Goal: Transaction & Acquisition: Purchase product/service

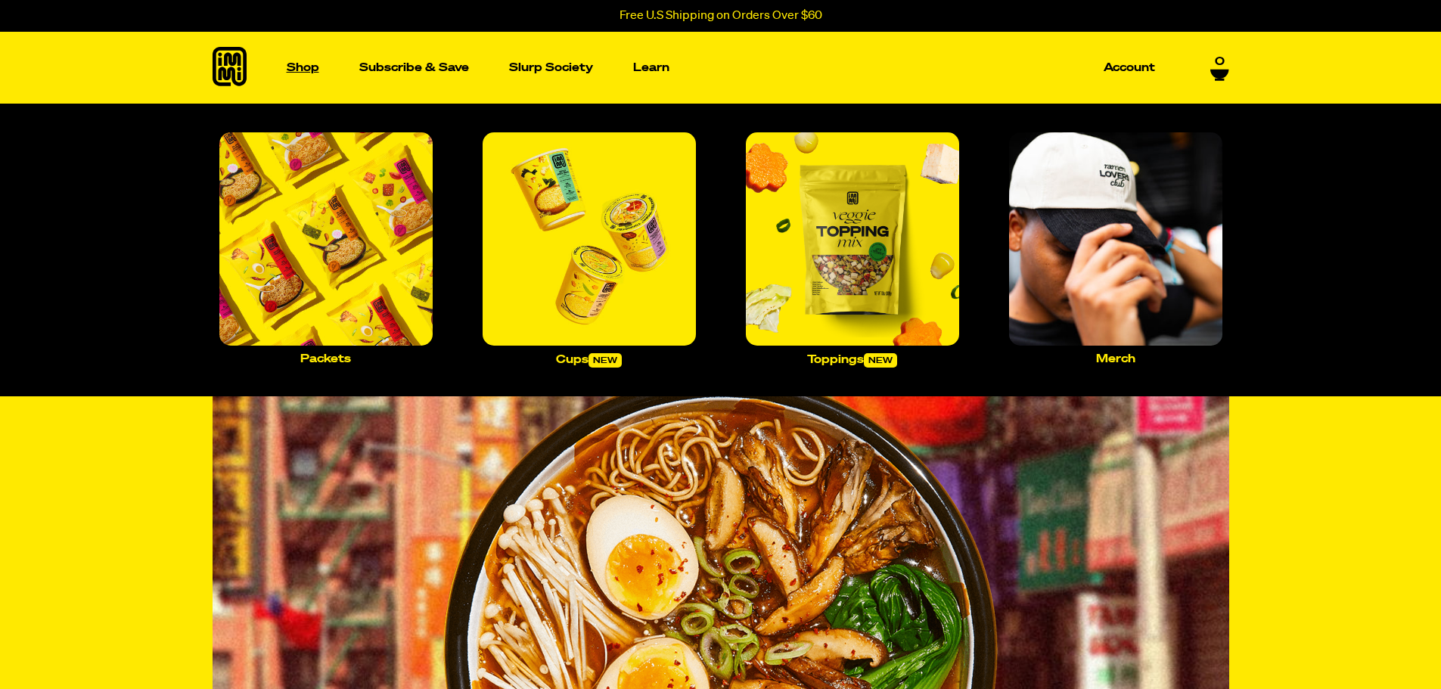
click at [295, 67] on p "Shop" at bounding box center [303, 67] width 33 height 11
click at [304, 71] on p "Shop" at bounding box center [303, 67] width 33 height 11
click at [308, 196] on img "Main navigation" at bounding box center [325, 238] width 213 height 213
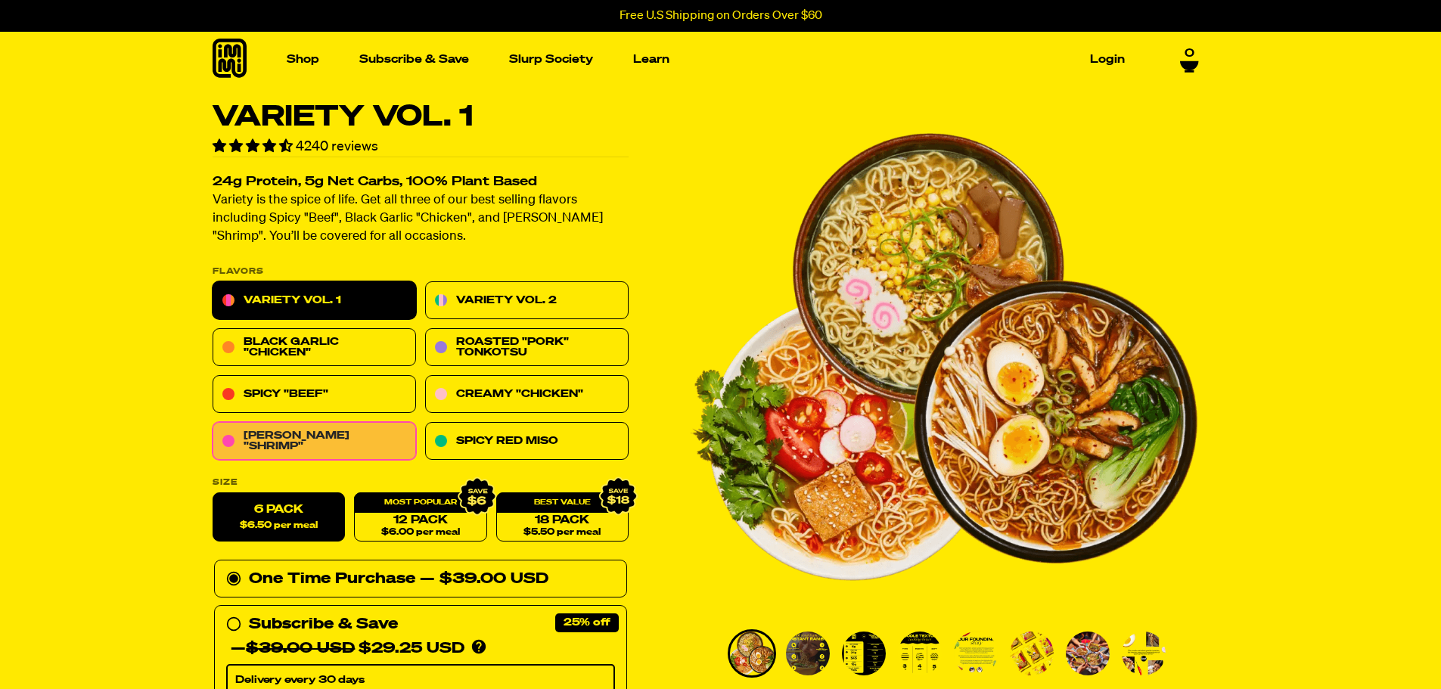
click at [349, 443] on link "Tom Yum "Shrimp"" at bounding box center [314, 442] width 203 height 38
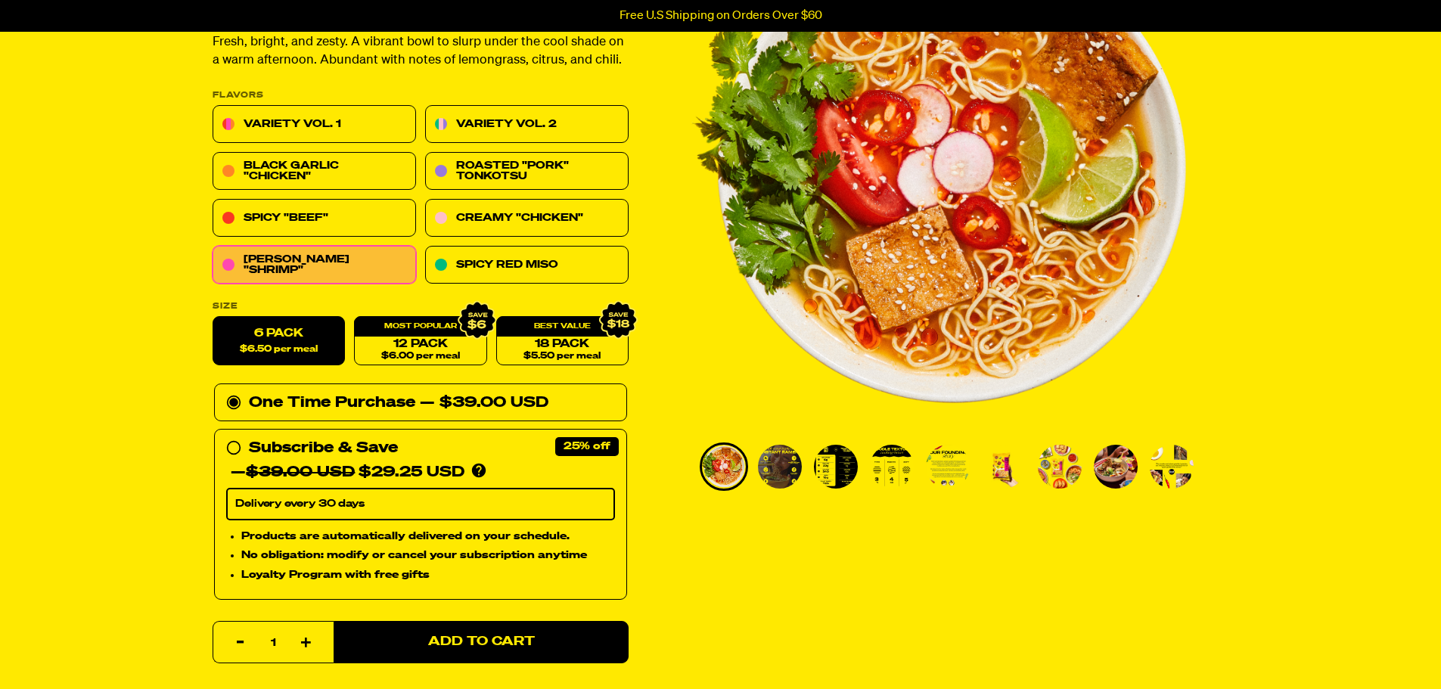
scroll to position [151, 0]
